Goal: Contribute content: Contribute content

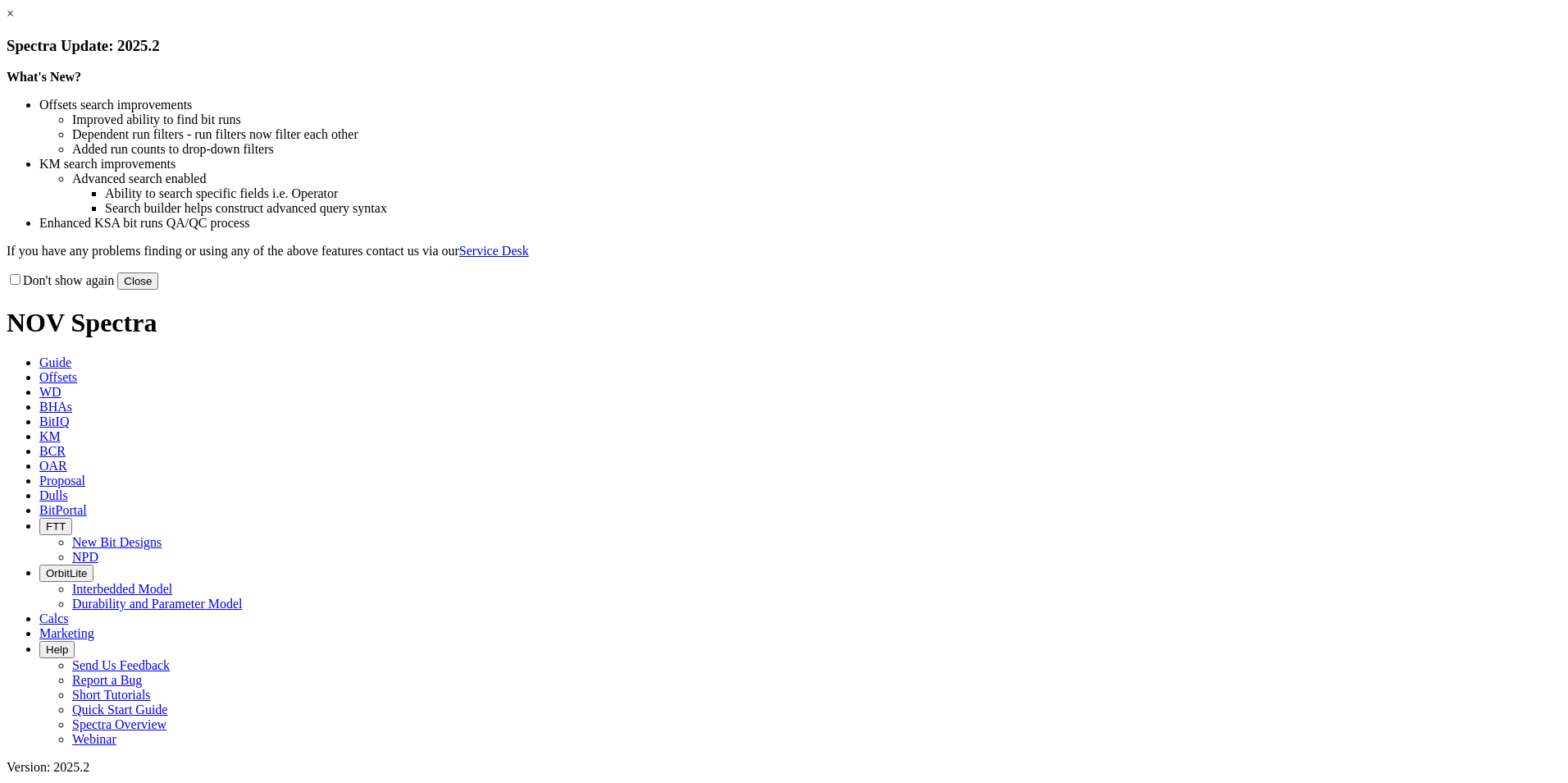
click at [158, 290] on button "Close" at bounding box center [137, 280] width 41 height 17
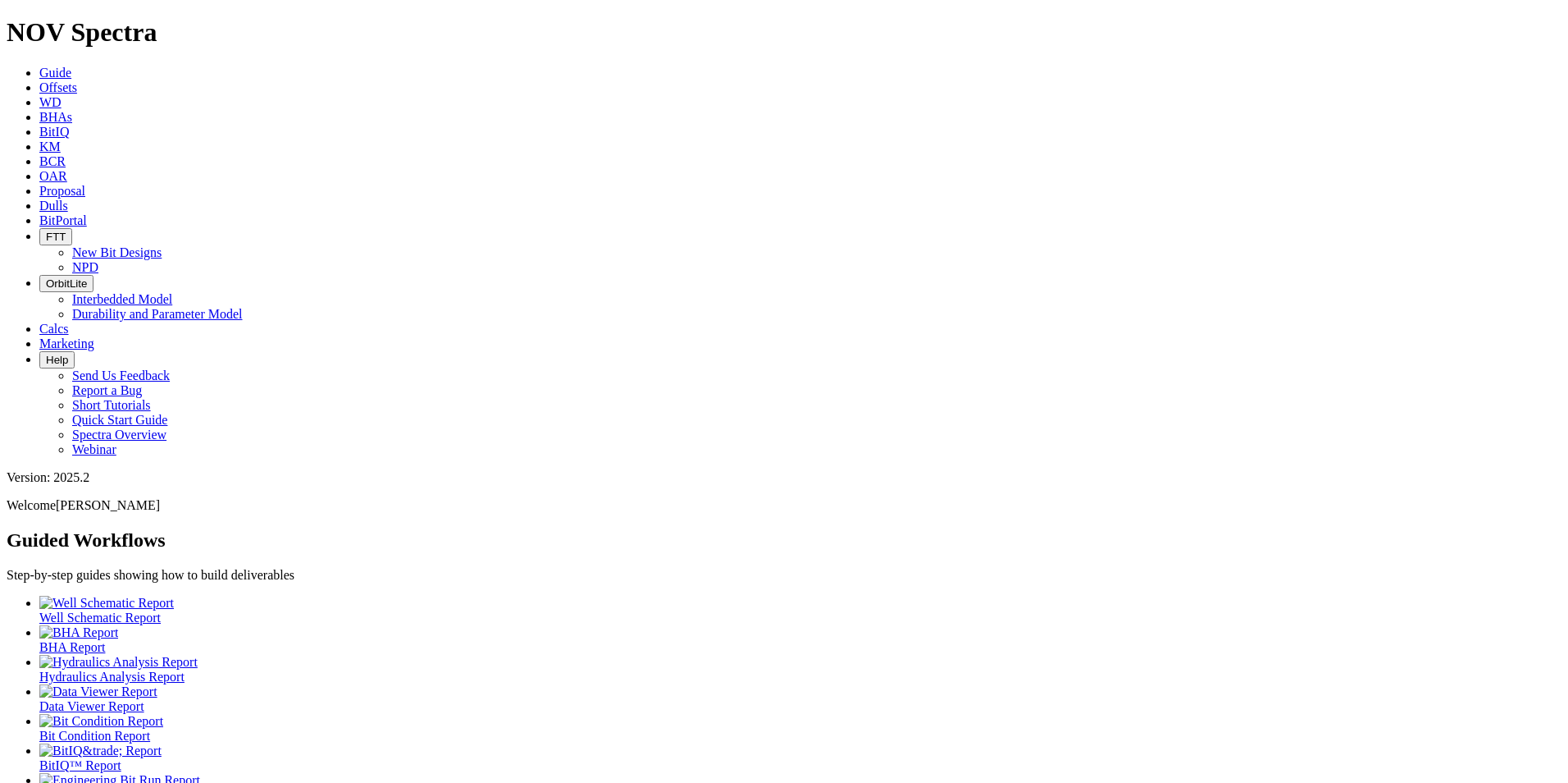
click at [68, 198] on link "Dulls" at bounding box center [54, 205] width 29 height 14
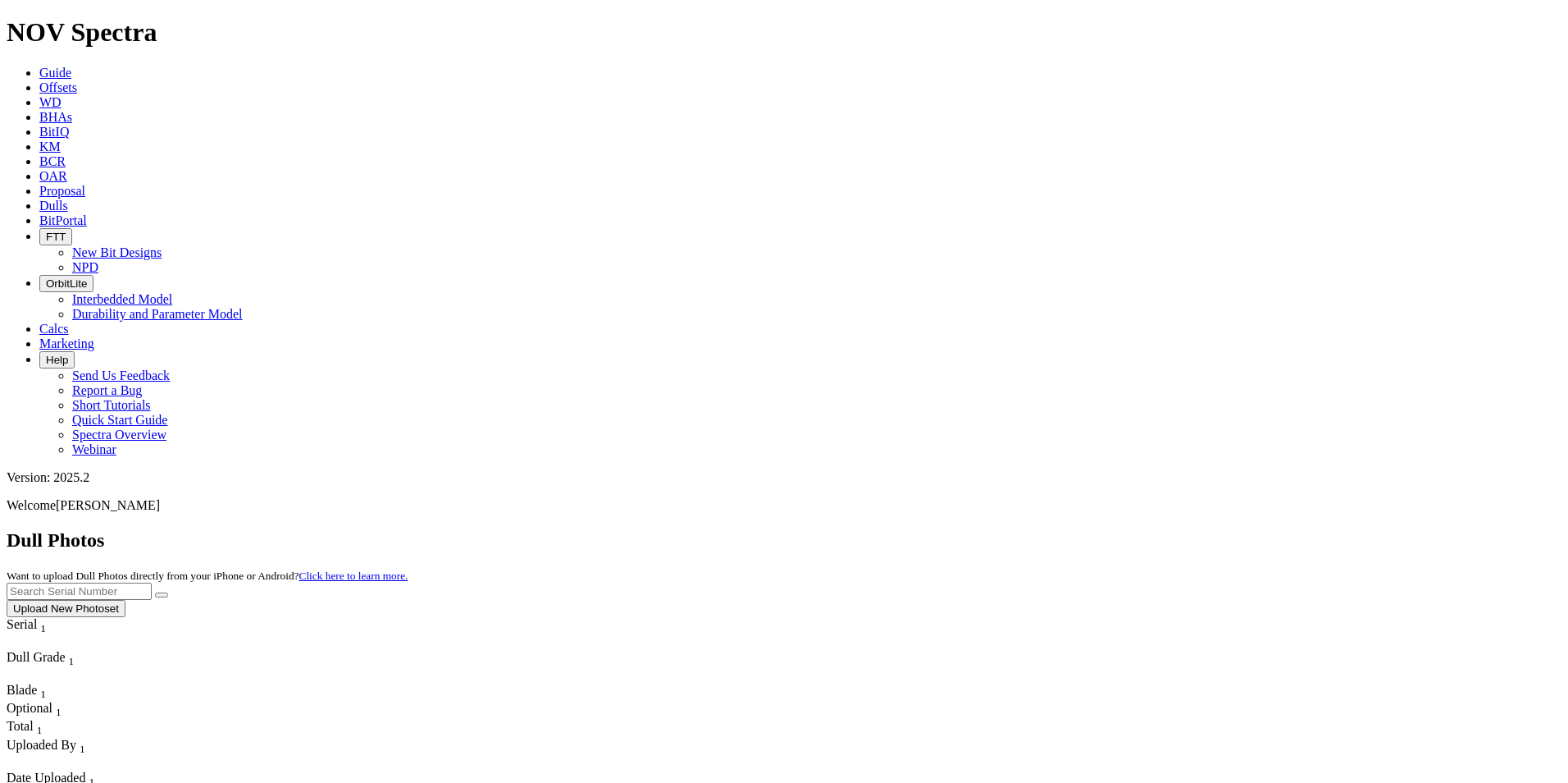
click at [126, 600] on button "Upload New Photoset" at bounding box center [66, 608] width 119 height 17
